Goal: Find specific page/section: Find specific page/section

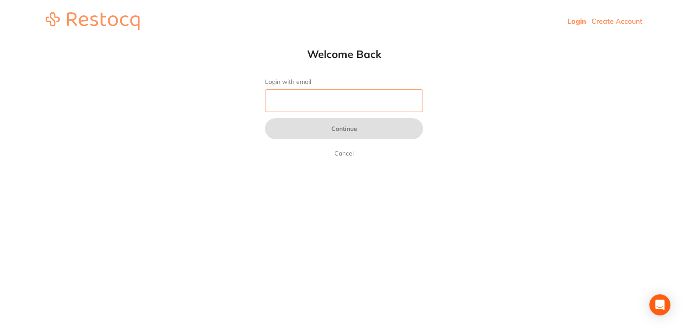
click at [286, 108] on input "Login with email" at bounding box center [344, 100] width 158 height 23
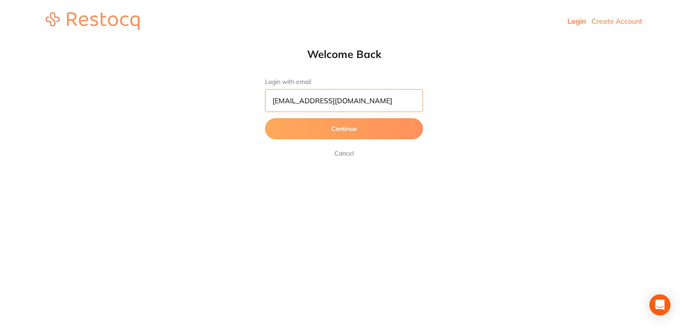
type input "[EMAIL_ADDRESS][DOMAIN_NAME]"
click at [353, 136] on button "Continue" at bounding box center [344, 128] width 158 height 21
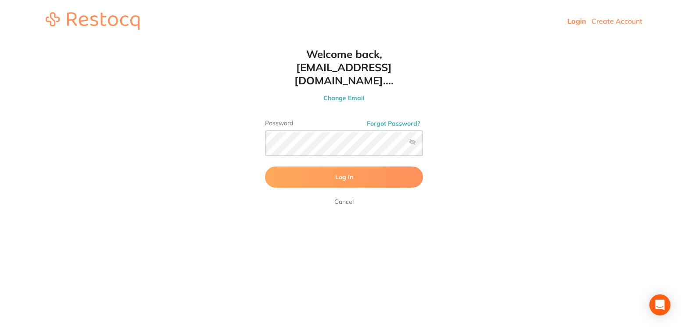
click at [357, 174] on button "Log In" at bounding box center [344, 176] width 158 height 21
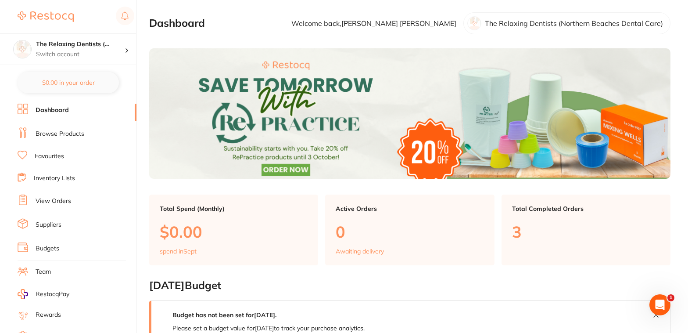
click at [55, 107] on link "Dashboard" at bounding box center [52, 110] width 33 height 9
click at [58, 112] on link "Dashboard" at bounding box center [52, 110] width 33 height 9
click at [62, 113] on link "Dashboard" at bounding box center [52, 110] width 33 height 9
click at [72, 133] on link "Browse Products" at bounding box center [60, 134] width 49 height 9
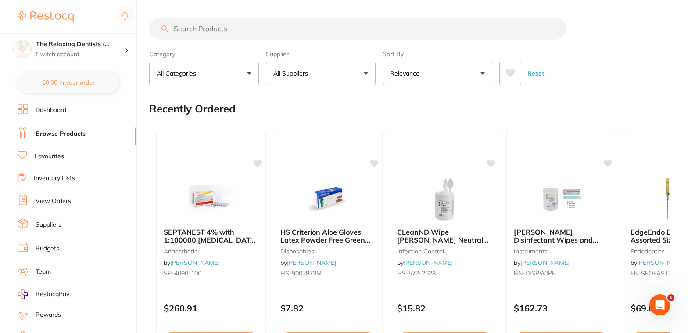
paste input "[PERSON_NAME] [PERSON_NAME] Fil"
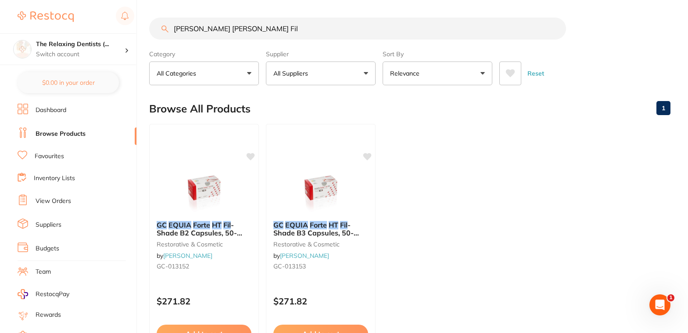
type input "[PERSON_NAME] [PERSON_NAME] Fil"
